Goal: Contribute content: Contribute content

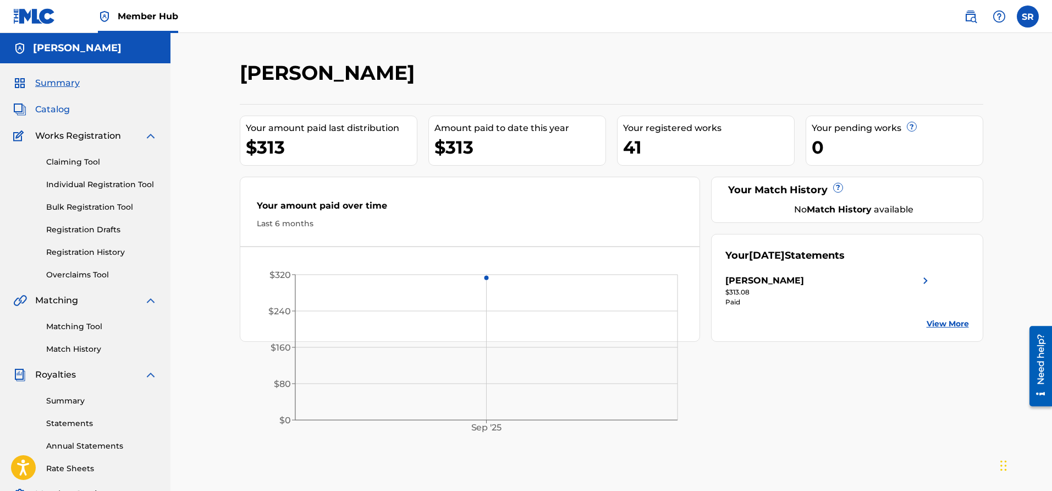
click at [52, 111] on span "Catalog" at bounding box center [52, 109] width 35 height 13
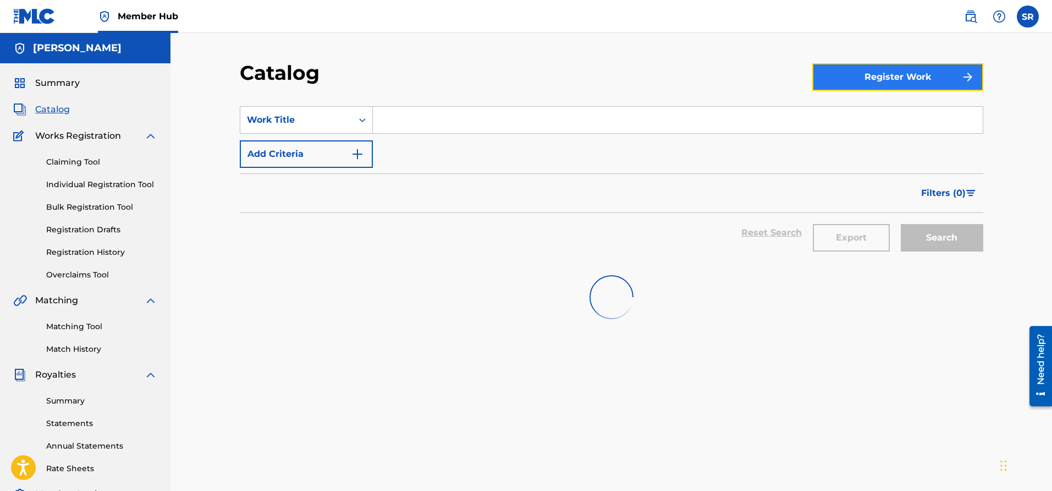
click at [872, 81] on button "Register Work" at bounding box center [898, 77] width 171 height 28
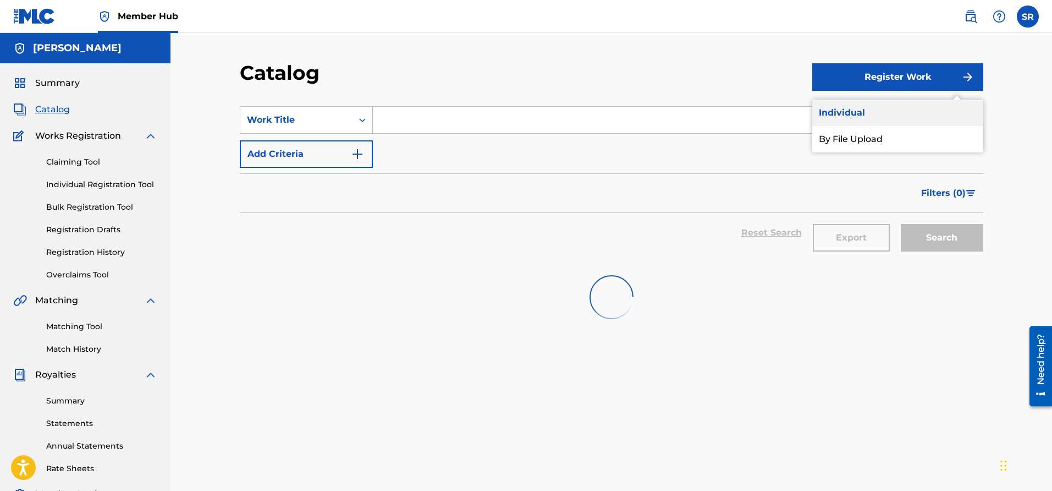
click at [850, 119] on link "Individual" at bounding box center [898, 113] width 171 height 26
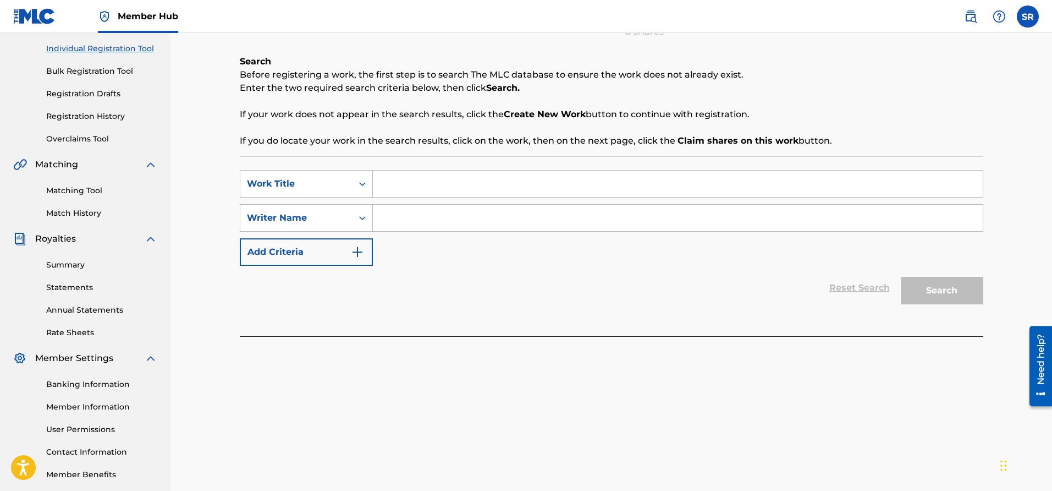
scroll to position [136, 0]
click at [399, 181] on input "Search Form" at bounding box center [678, 183] width 610 height 26
type input "s"
type input "Spin The Block"
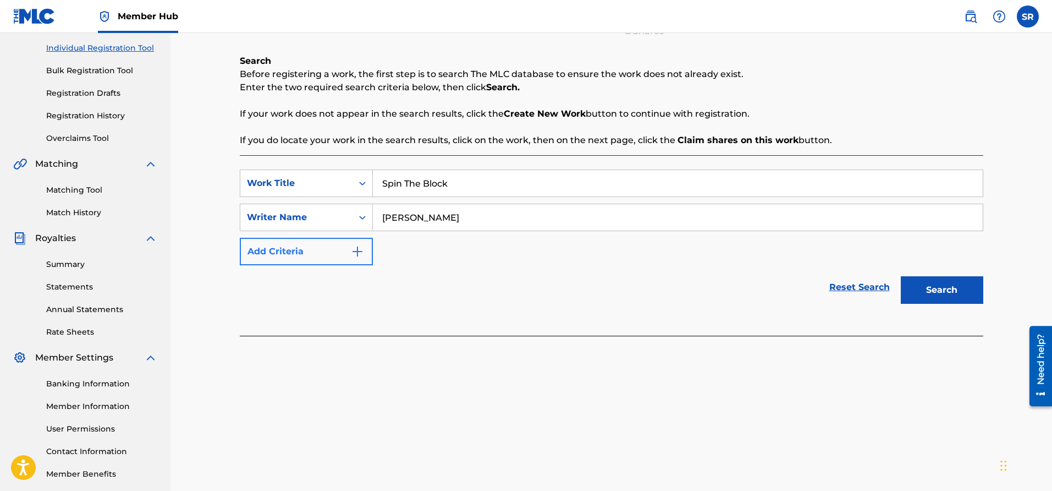
type input "[PERSON_NAME]"
click at [360, 251] on img "Search Form" at bounding box center [357, 251] width 13 height 13
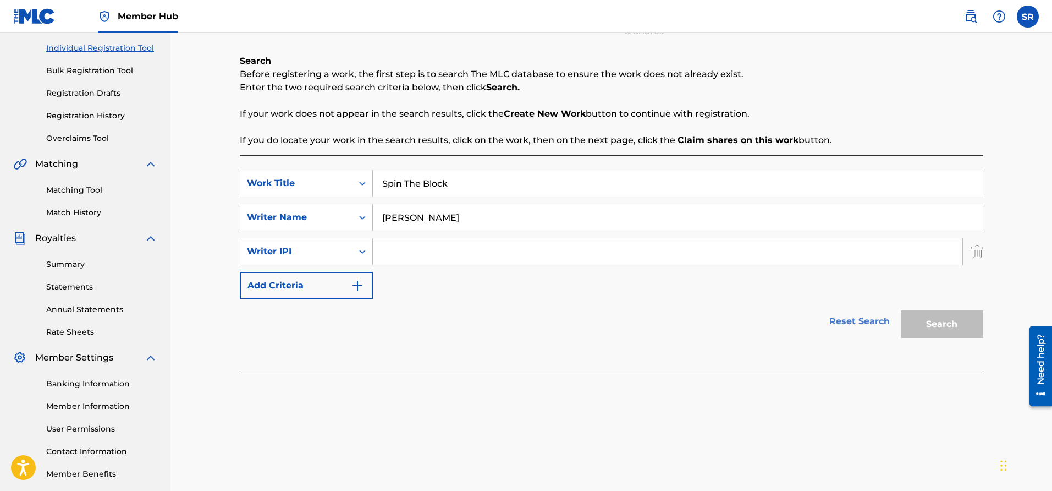
click at [848, 325] on link "Reset Search" at bounding box center [860, 321] width 72 height 24
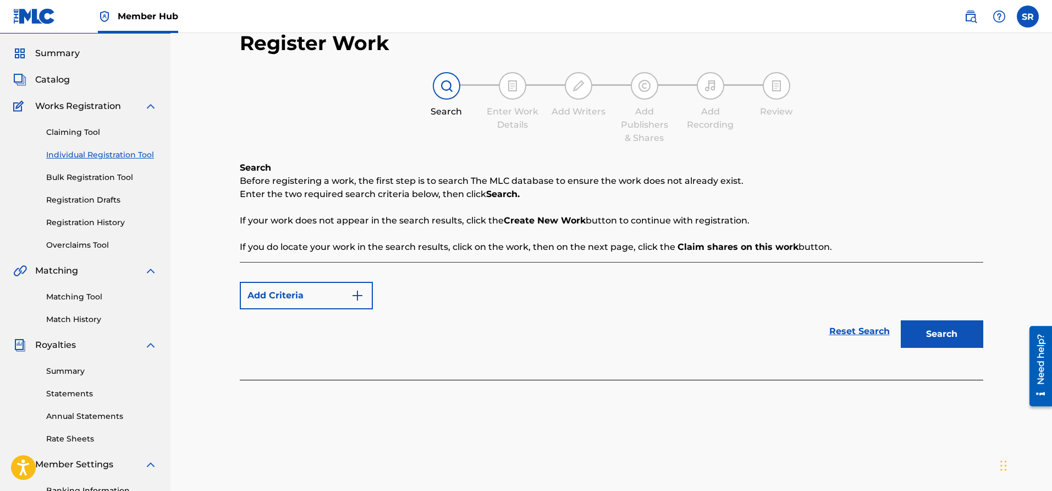
scroll to position [0, 0]
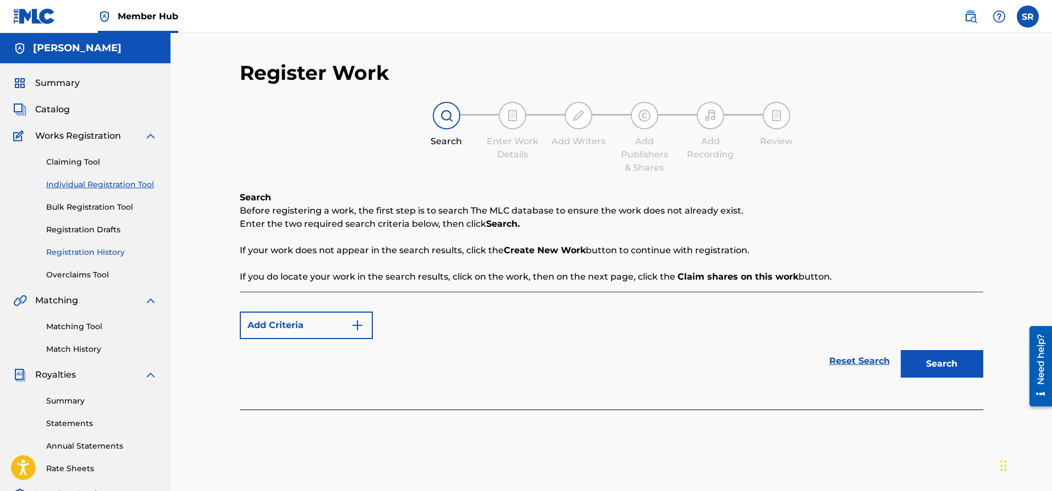
click at [101, 256] on link "Registration History" at bounding box center [101, 252] width 111 height 12
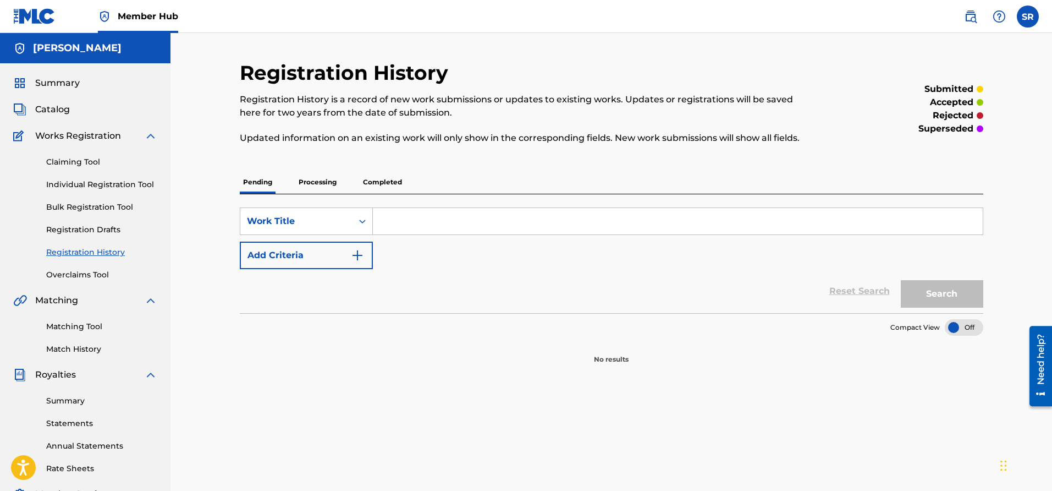
click at [314, 188] on p "Processing" at bounding box center [317, 182] width 45 height 23
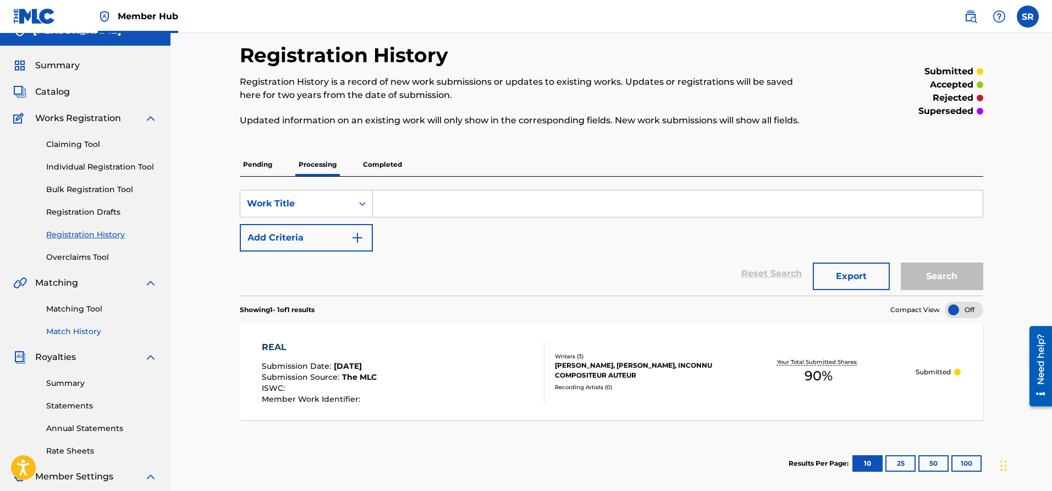
scroll to position [17, 0]
click at [265, 171] on p "Pending" at bounding box center [258, 165] width 36 height 23
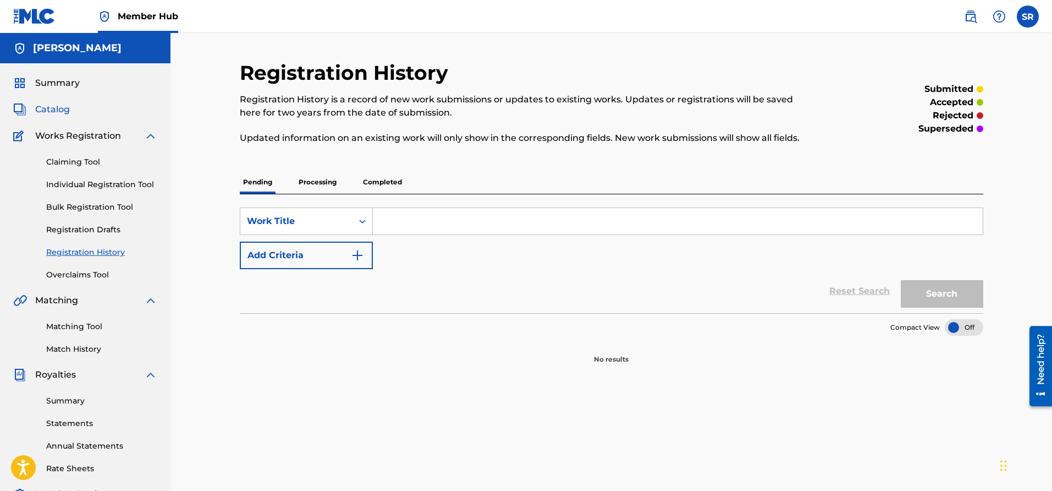
click at [65, 114] on span "Catalog" at bounding box center [52, 109] width 35 height 13
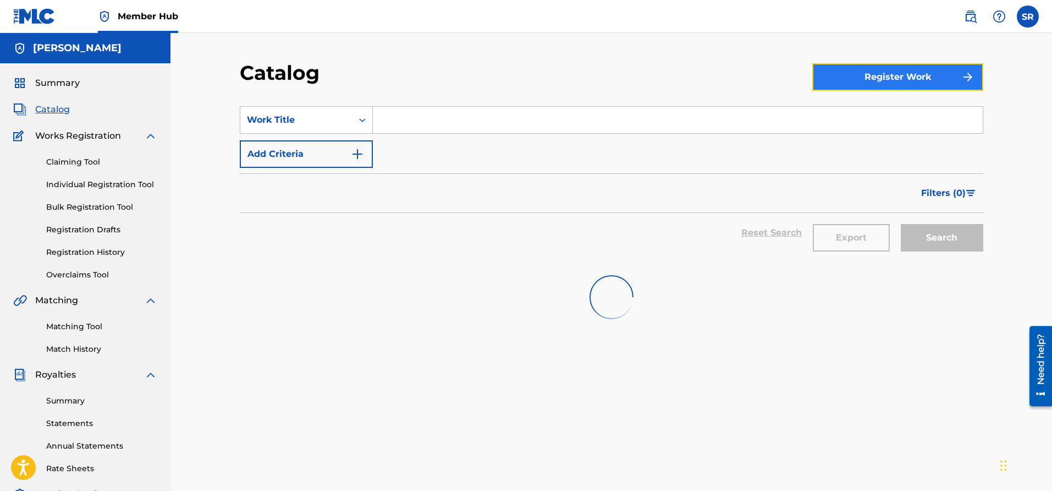
click at [923, 72] on button "Register Work" at bounding box center [898, 77] width 171 height 28
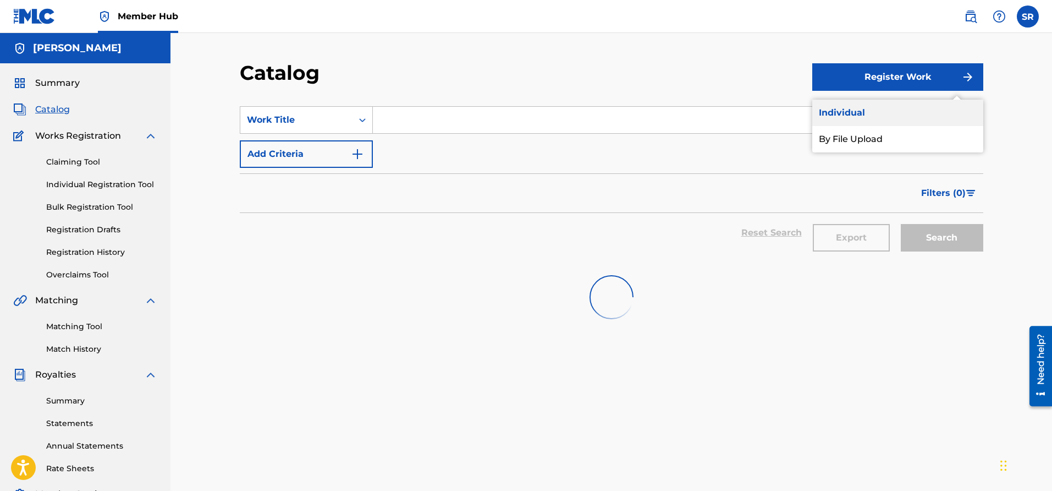
click at [859, 119] on link "Individual" at bounding box center [898, 113] width 171 height 26
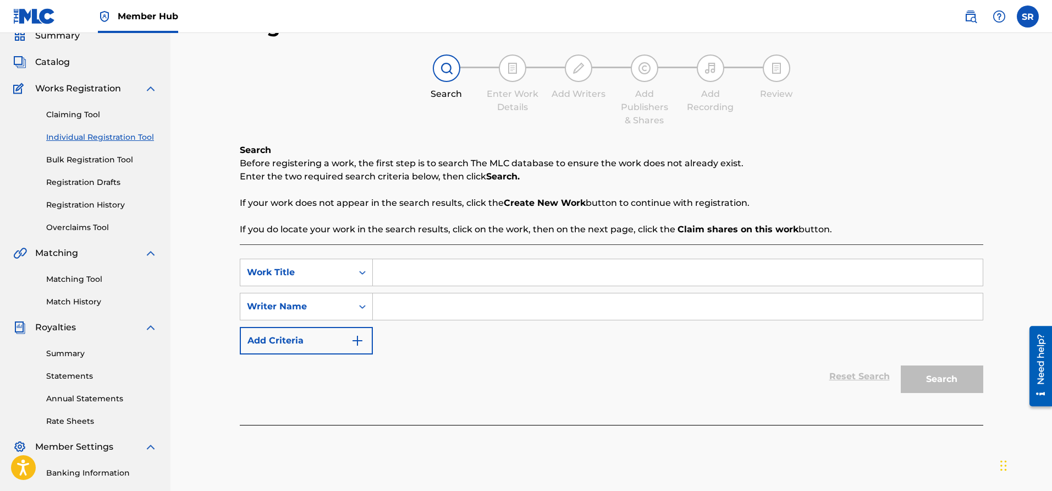
scroll to position [126, 0]
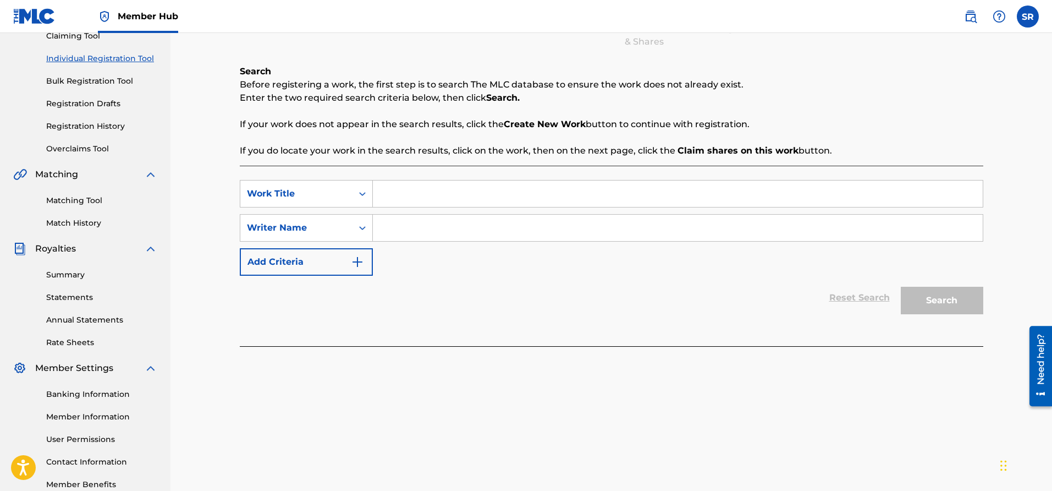
click at [506, 200] on input "Search Form" at bounding box center [678, 193] width 610 height 26
type input "Spin The Block"
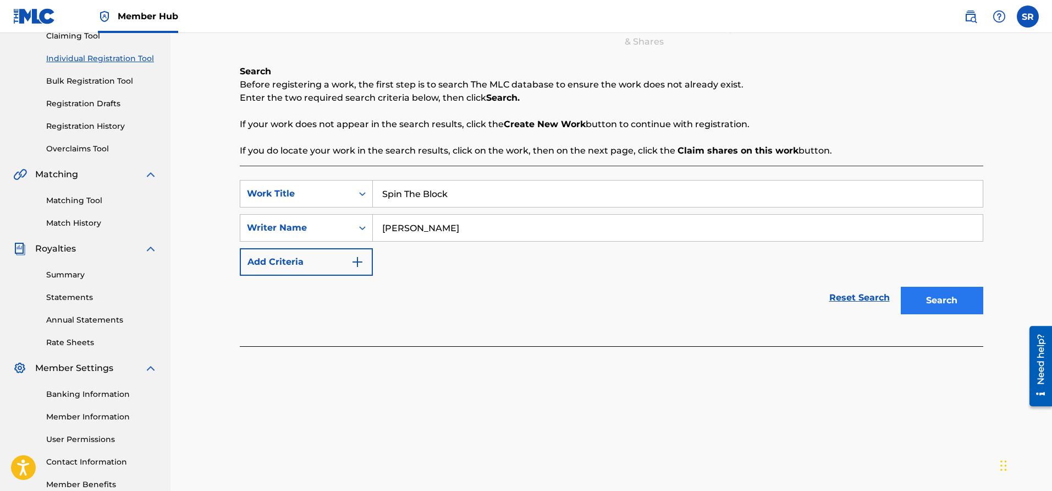
type input "[PERSON_NAME]"
click at [924, 292] on button "Search" at bounding box center [942, 301] width 83 height 28
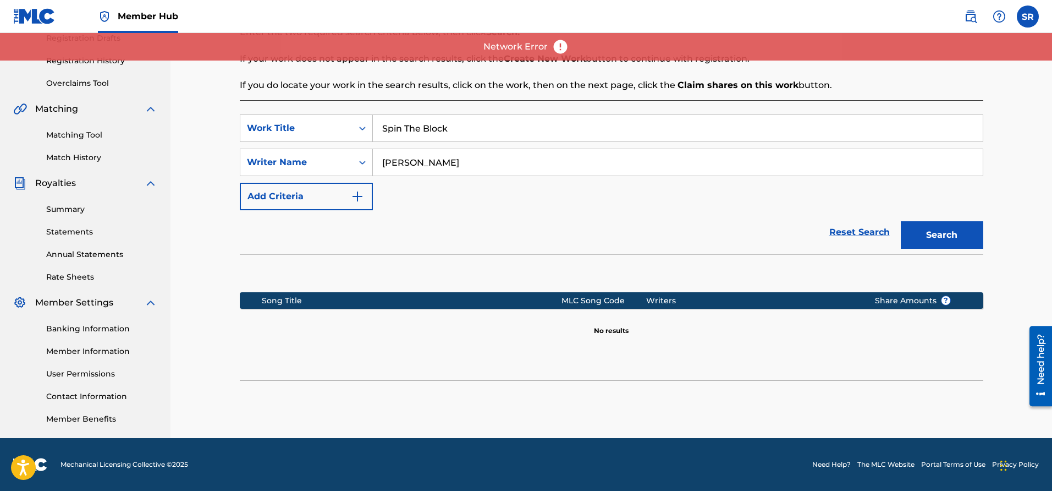
scroll to position [0, 0]
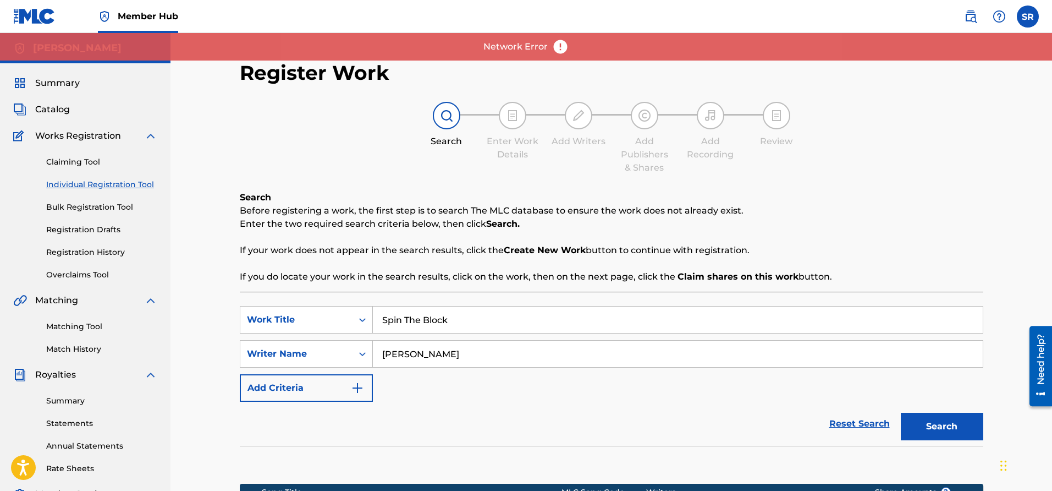
click at [554, 48] on img at bounding box center [560, 47] width 17 height 17
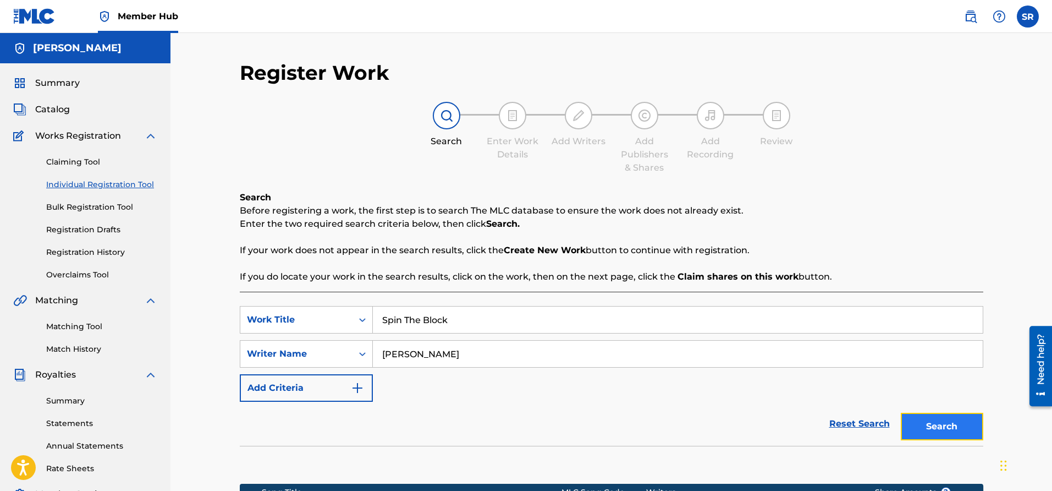
click at [932, 429] on button "Search" at bounding box center [942, 427] width 83 height 28
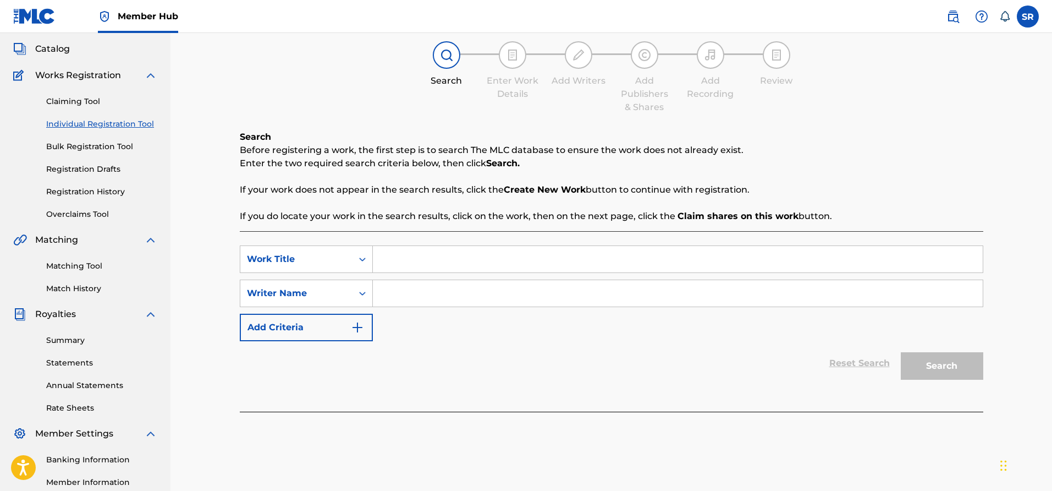
scroll to position [127, 0]
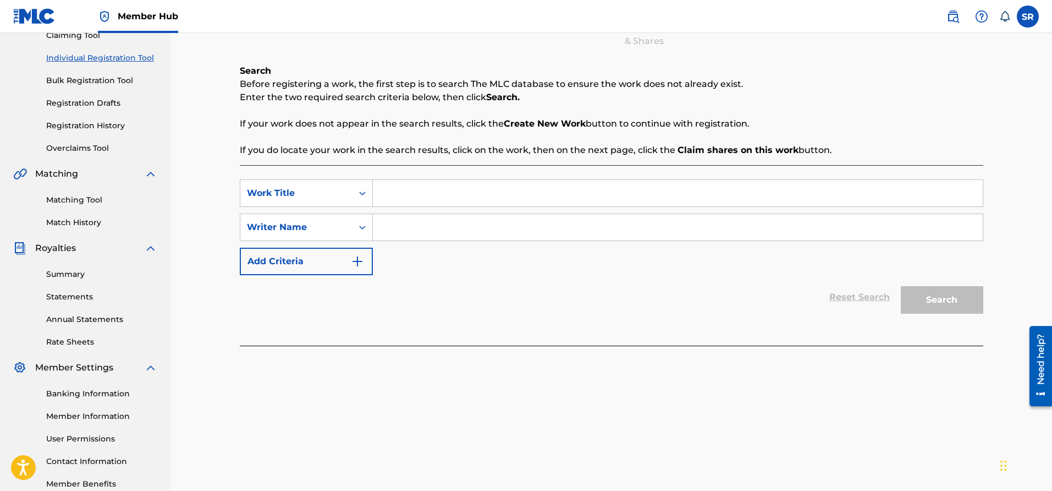
click at [539, 197] on input "Search Form" at bounding box center [678, 193] width 610 height 26
type input "Spin The Block"
type input "[PERSON_NAME]"
click at [959, 303] on button "Search" at bounding box center [942, 300] width 83 height 28
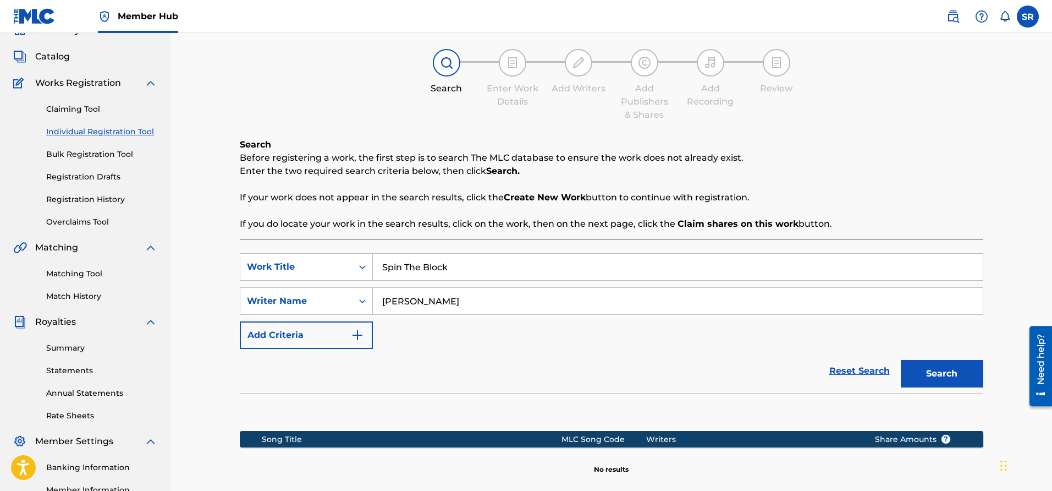
scroll to position [49, 0]
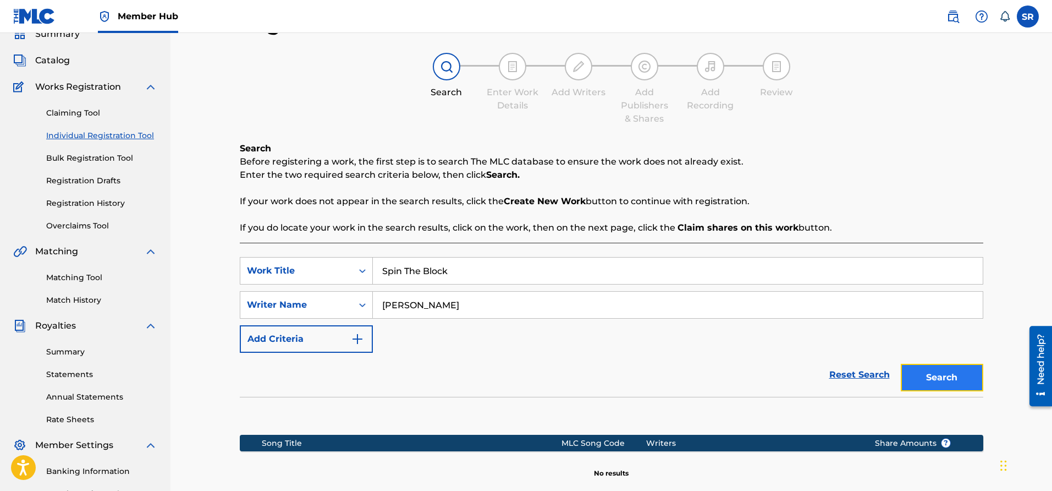
click at [942, 377] on button "Search" at bounding box center [942, 378] width 83 height 28
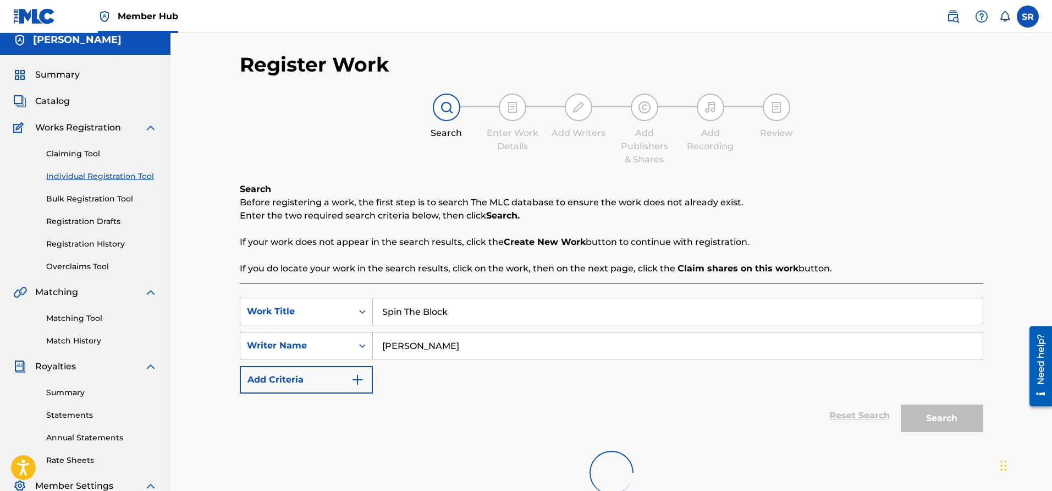
scroll to position [0, 0]
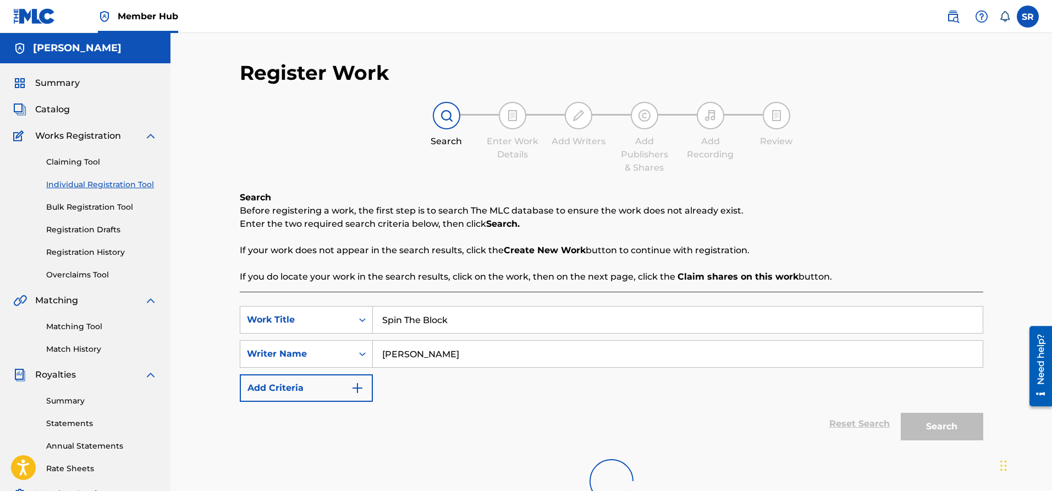
click at [512, 126] on div at bounding box center [513, 116] width 28 height 28
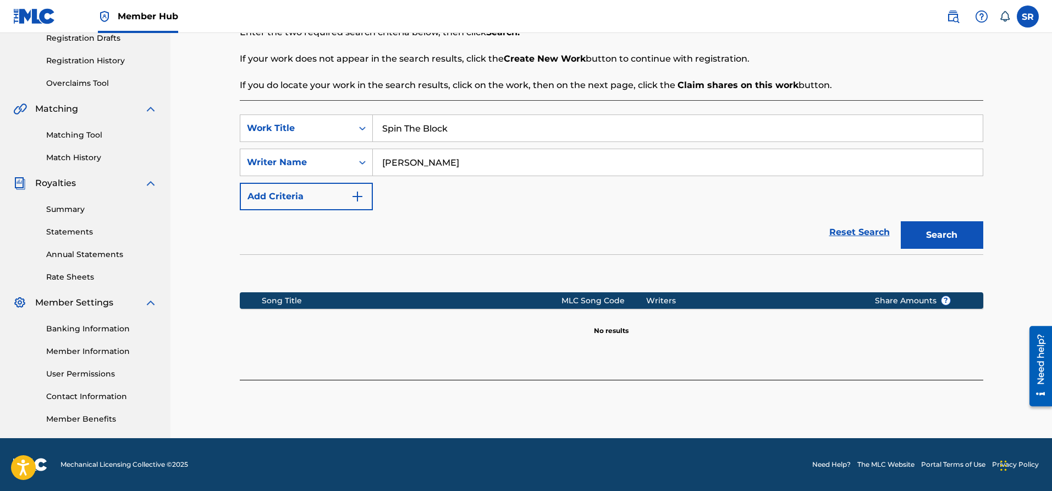
scroll to position [163, 0]
